Goal: Transaction & Acquisition: Purchase product/service

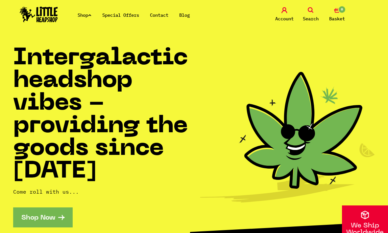
click at [288, 11] on link "Account" at bounding box center [284, 14] width 23 height 15
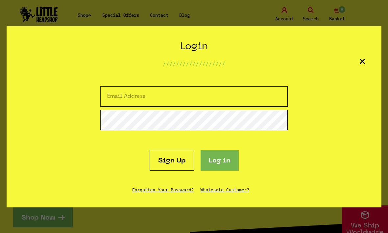
click at [316, 15] on section "Create Account /////////////////// Sign up Login /////////////////// Sign Up Lo…" at bounding box center [194, 116] width 388 height 233
click at [369, 45] on div "Login /////////////////// Sign Up Log in Forgotten Your Password? Wholesale Cus…" at bounding box center [194, 117] width 375 height 182
click at [357, 64] on div "Login /////////////////// Sign Up Log in Forgotten Your Password? Wholesale Cus…" at bounding box center [194, 117] width 375 height 182
click at [359, 65] on div "Login /////////////////// Sign Up Log in Forgotten Your Password? Wholesale Cus…" at bounding box center [194, 117] width 375 height 182
click at [364, 59] on icon at bounding box center [361, 61] width 5 height 5
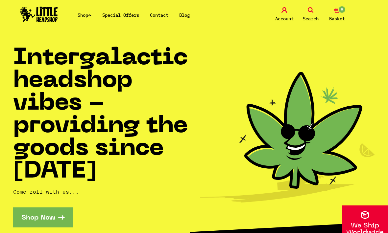
click at [314, 15] on span "Search" at bounding box center [311, 19] width 16 height 8
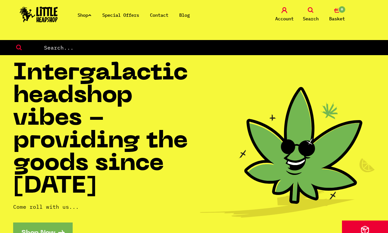
click at [64, 51] on input "text" at bounding box center [215, 47] width 345 height 9
type input "Scales"
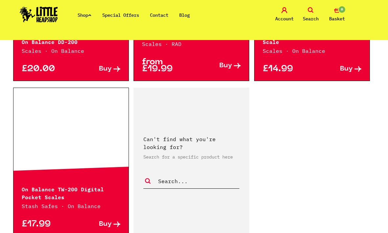
scroll to position [488, 0]
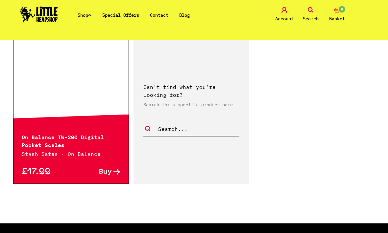
click at [28, 141] on p "On Balance TW-200 Digital Pocket Scales" at bounding box center [71, 141] width 99 height 16
click at [40, 139] on p "On Balance TW-200 Digital Pocket Scales" at bounding box center [71, 141] width 99 height 16
click at [36, 134] on p "On Balance TW-200 Digital Pocket Scales" at bounding box center [71, 141] width 99 height 16
click at [32, 172] on p "£17.99" at bounding box center [46, 172] width 49 height 7
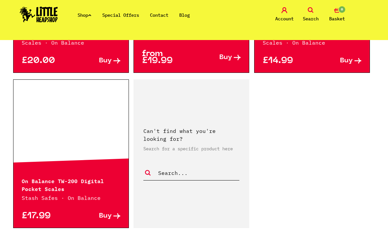
scroll to position [443, 0]
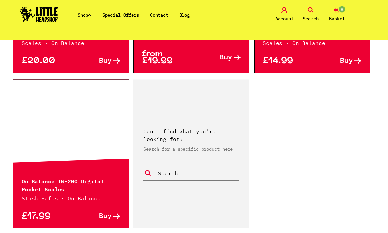
click at [109, 216] on span "Buy" at bounding box center [105, 216] width 13 height 7
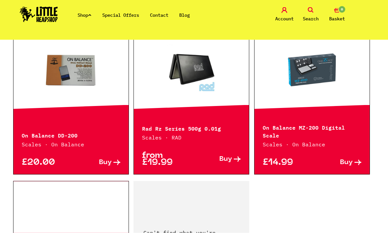
scroll to position [342, 0]
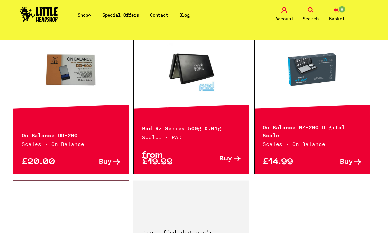
click at [310, 87] on link at bounding box center [311, 70] width 115 height 66
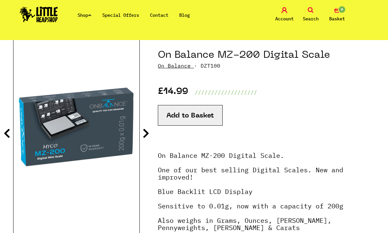
scroll to position [85, 0]
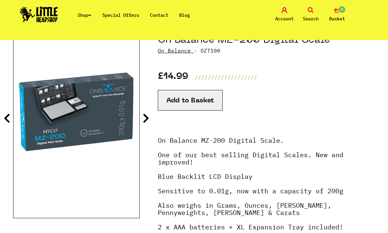
click at [146, 123] on icon at bounding box center [146, 118] width 7 height 11
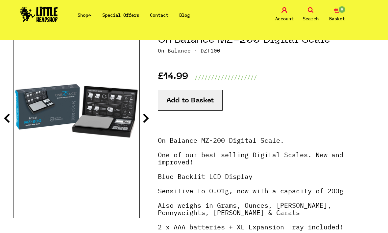
click at [145, 121] on icon at bounding box center [146, 118] width 7 height 11
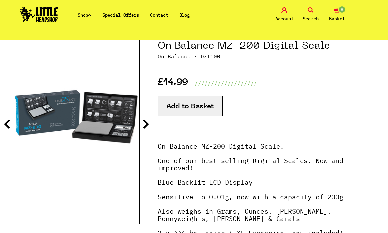
scroll to position [79, 0]
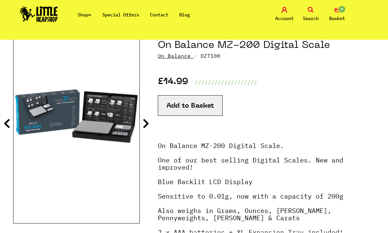
click at [144, 127] on icon at bounding box center [146, 124] width 7 height 11
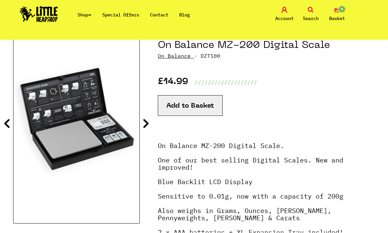
click at [204, 108] on button "Add to Basket" at bounding box center [190, 106] width 65 height 21
